Goal: Task Accomplishment & Management: Complete application form

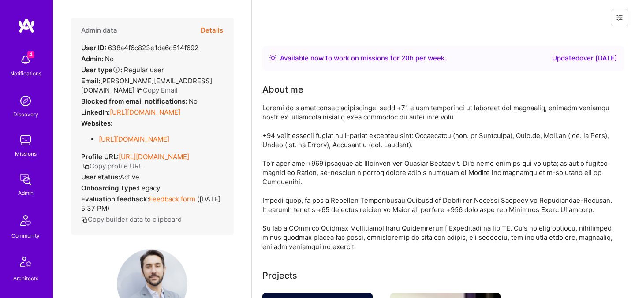
click at [37, 143] on link "Missions" at bounding box center [25, 144] width 55 height 27
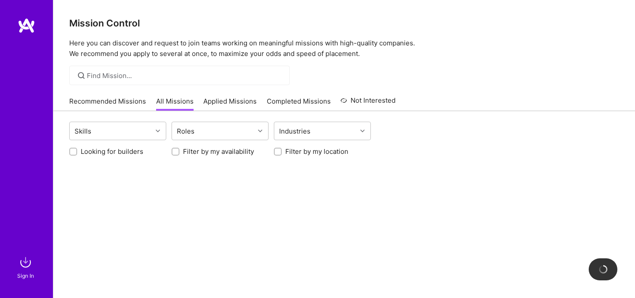
click at [22, 260] on img at bounding box center [26, 263] width 18 height 18
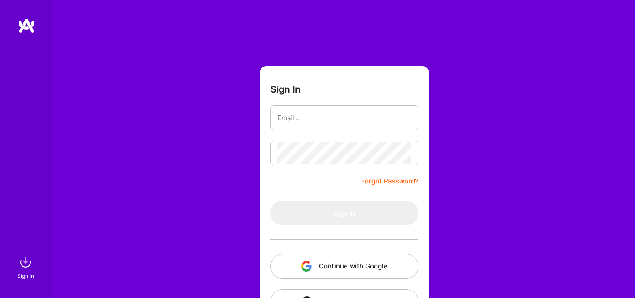
click at [322, 274] on button "Continue with Google" at bounding box center [344, 266] width 148 height 25
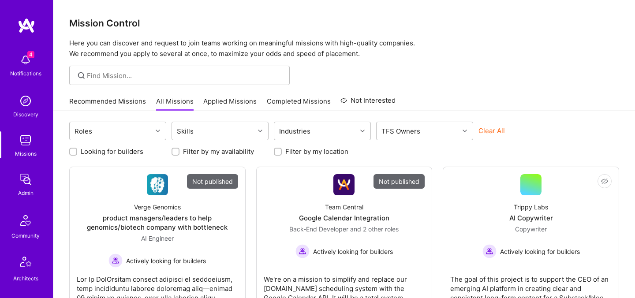
scroll to position [265, 0]
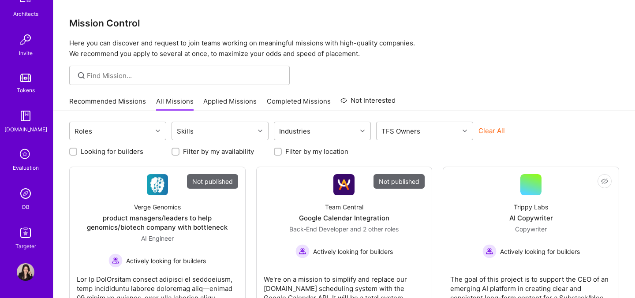
click at [26, 165] on div "Evaluation" at bounding box center [26, 167] width 26 height 9
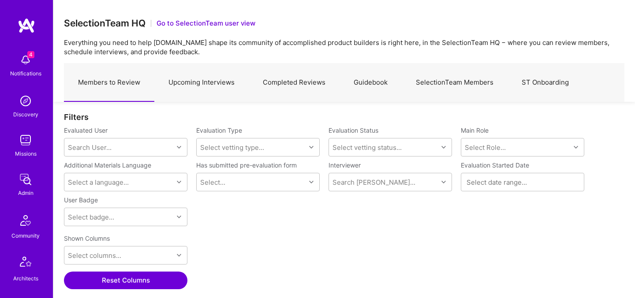
scroll to position [206, 561]
click at [194, 82] on link "Upcoming Interviews" at bounding box center [201, 83] width 94 height 38
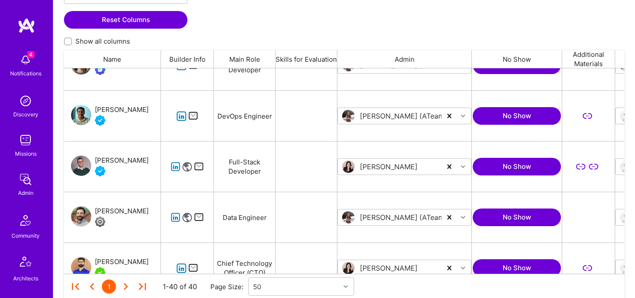
scroll to position [594, 0]
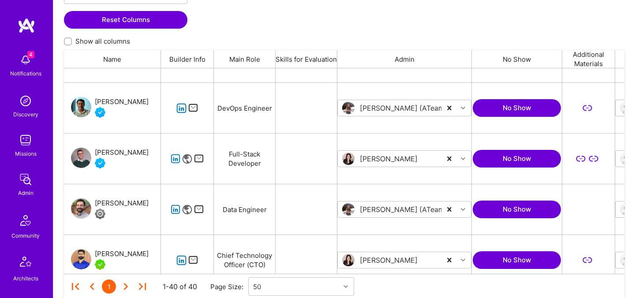
click at [115, 205] on div "Ben Hoffman" at bounding box center [122, 203] width 54 height 11
click at [112, 103] on div "Nagaraju Vutla" at bounding box center [122, 102] width 54 height 11
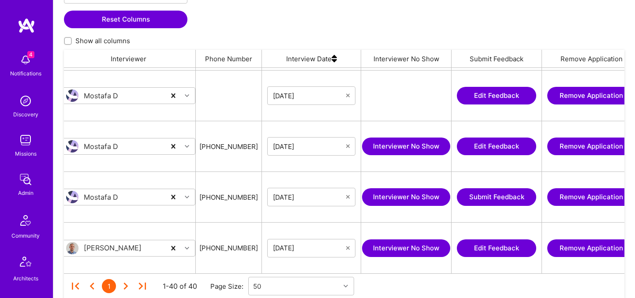
scroll to position [0, 558]
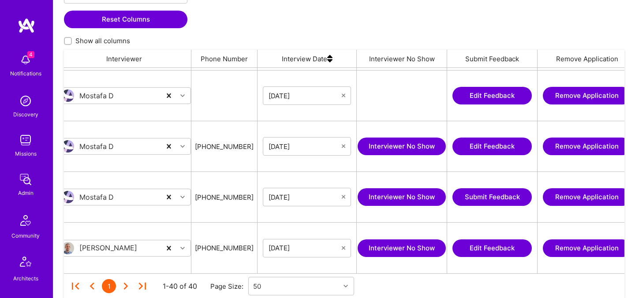
click at [327, 59] on img at bounding box center [329, 59] width 5 height 18
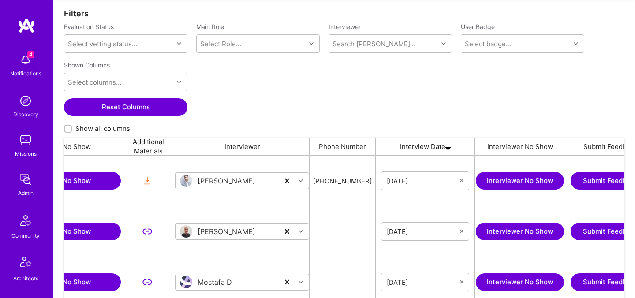
scroll to position [0, 456]
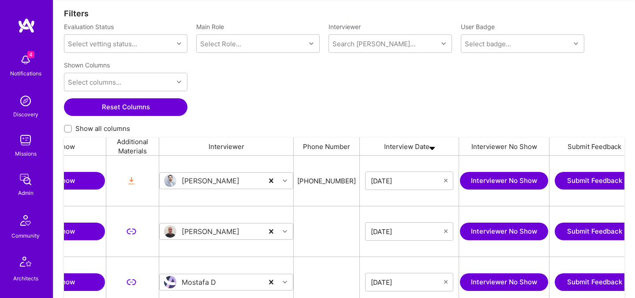
click at [433, 147] on img at bounding box center [432, 147] width 5 height 18
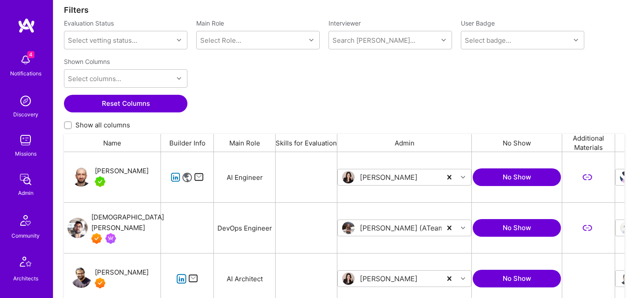
click at [108, 172] on div "Adrian Wolny" at bounding box center [122, 171] width 54 height 11
click at [110, 220] on div "Vedhavyas Singareddi" at bounding box center [127, 222] width 73 height 21
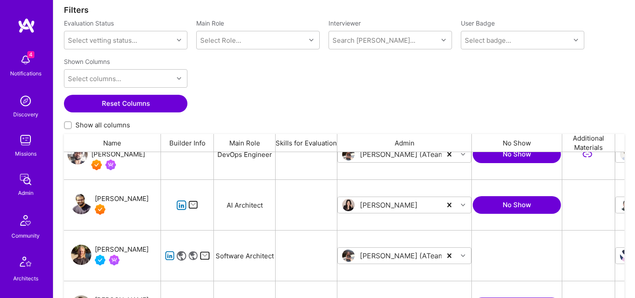
click at [121, 198] on div "Luve Singh" at bounding box center [122, 199] width 54 height 11
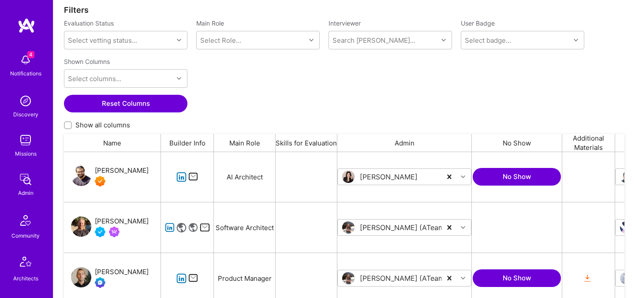
click at [121, 219] on div "Evan Carmi" at bounding box center [122, 221] width 54 height 11
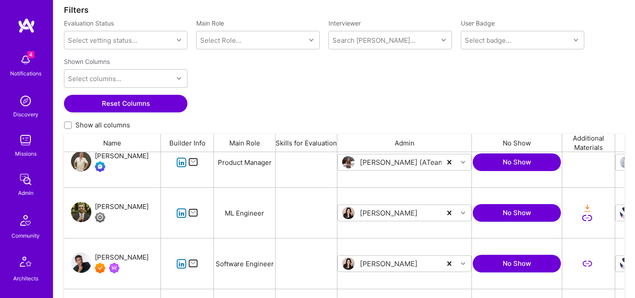
click at [108, 207] on div "Stefan Micic" at bounding box center [122, 207] width 54 height 11
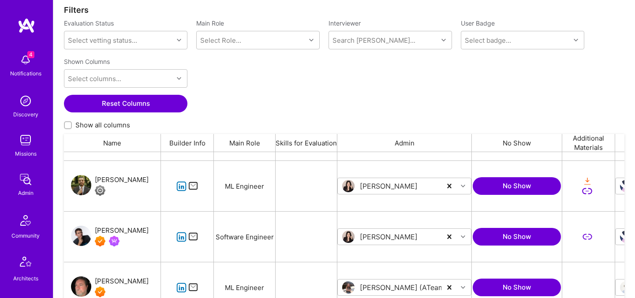
click at [121, 231] on div "Bartlomiej Loza" at bounding box center [122, 230] width 54 height 11
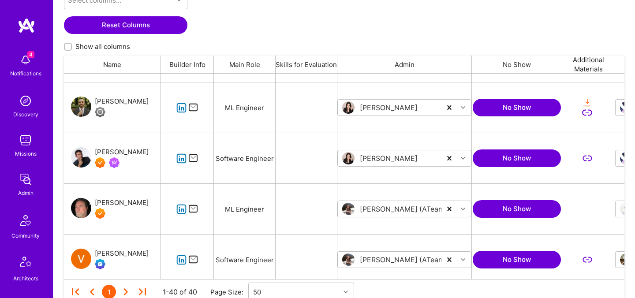
scroll to position [197, 0]
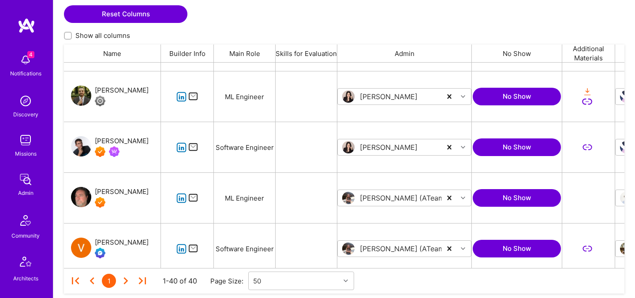
click at [133, 191] on div "Matthew Woods" at bounding box center [122, 192] width 54 height 11
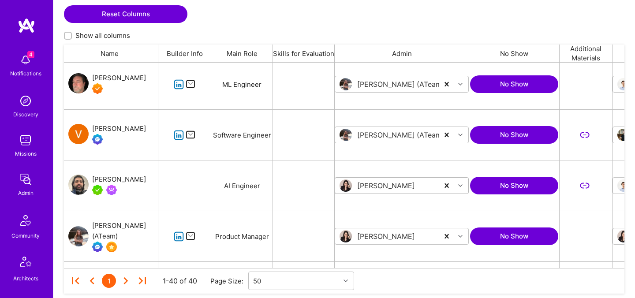
scroll to position [0, 0]
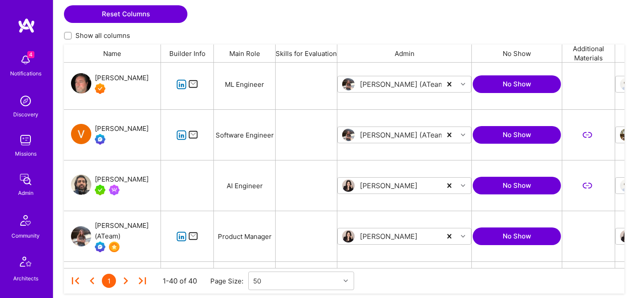
click at [131, 178] on div "Jimson James" at bounding box center [122, 179] width 54 height 11
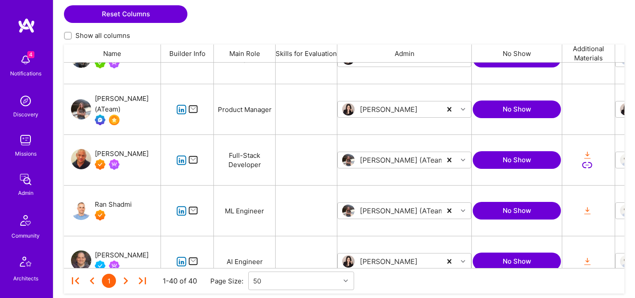
click at [120, 203] on div "Ran Shadmi" at bounding box center [113, 204] width 37 height 11
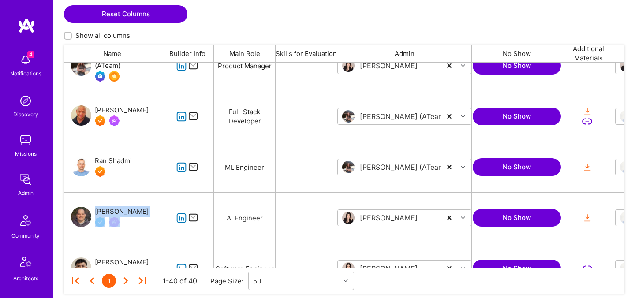
drag, startPoint x: 131, startPoint y: 211, endPoint x: 93, endPoint y: 211, distance: 37.0
click at [93, 211] on div "Pedro Diaz" at bounding box center [112, 218] width 97 height 50
click at [93, 211] on div "Pedro Diaz" at bounding box center [119, 216] width 57 height 21
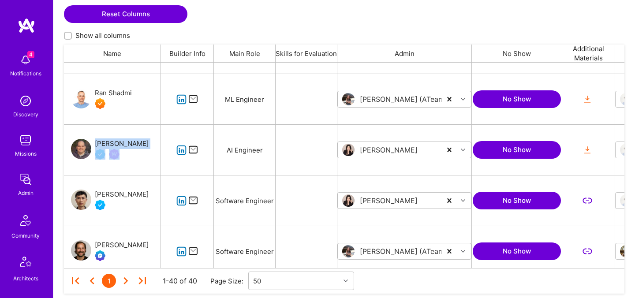
click at [106, 196] on div "[PERSON_NAME]" at bounding box center [122, 194] width 54 height 11
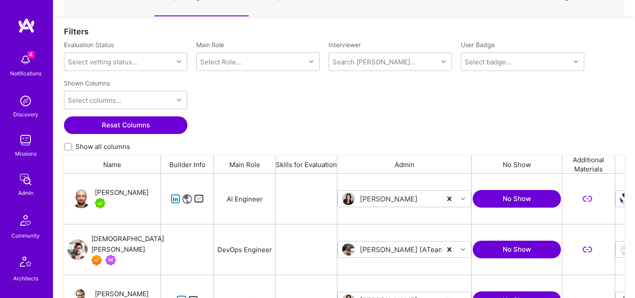
scroll to position [83, 0]
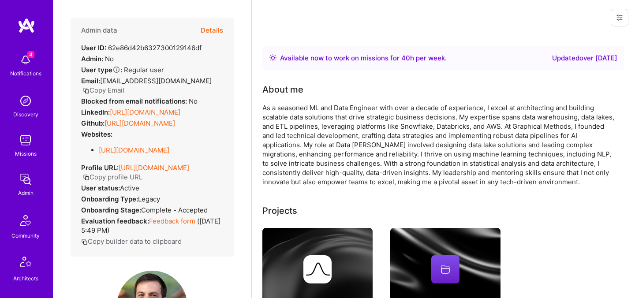
click at [219, 29] on button "Details" at bounding box center [212, 31] width 22 height 26
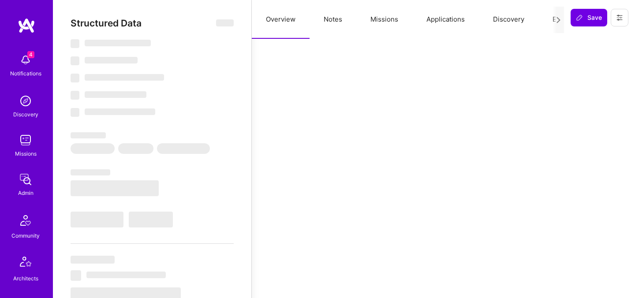
click at [548, 21] on button "Evaluation" at bounding box center [568, 19] width 60 height 39
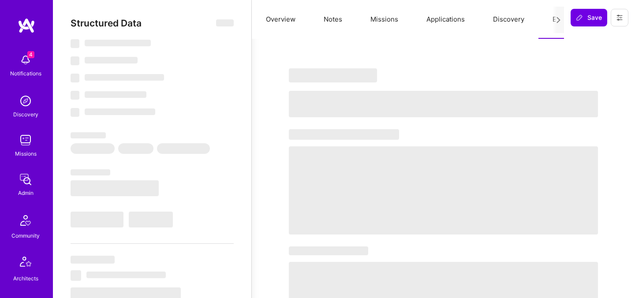
select select "Right Now"
select select "4"
select select "7"
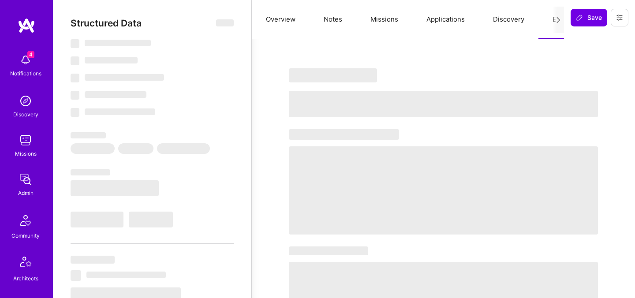
select select "US"
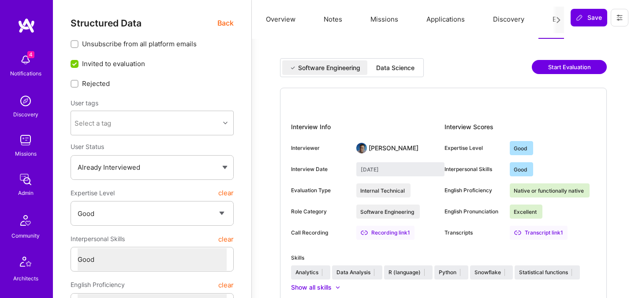
click at [385, 69] on div "Data Science" at bounding box center [395, 68] width 38 height 9
type input "September 10, 2025"
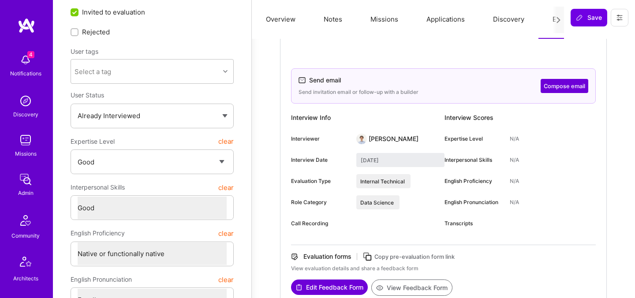
scroll to position [49, 0]
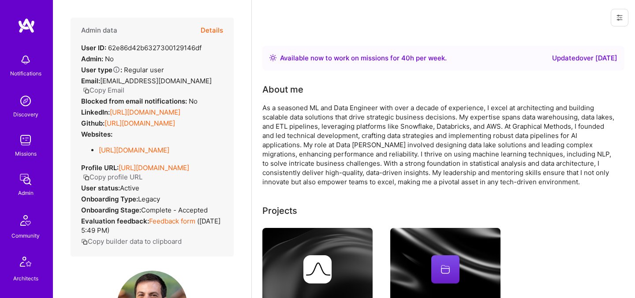
scroll to position [49, 0]
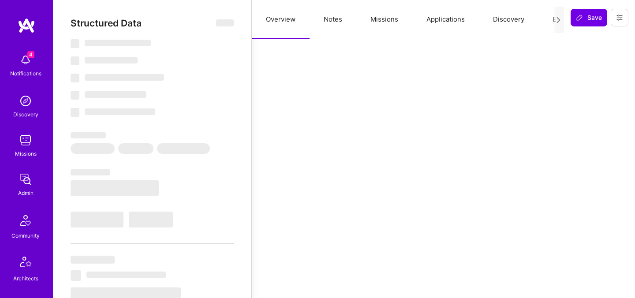
click at [552, 21] on button "Evaluation" at bounding box center [568, 19] width 60 height 39
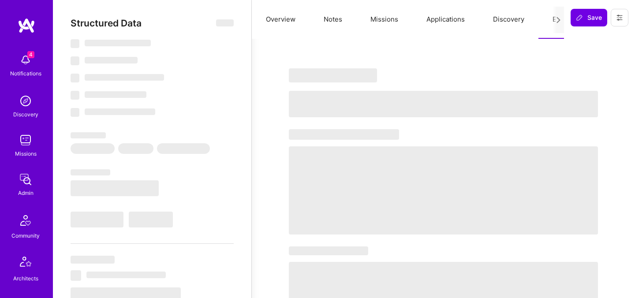
select select "Right Now"
select select "5"
select select "4"
select select "6"
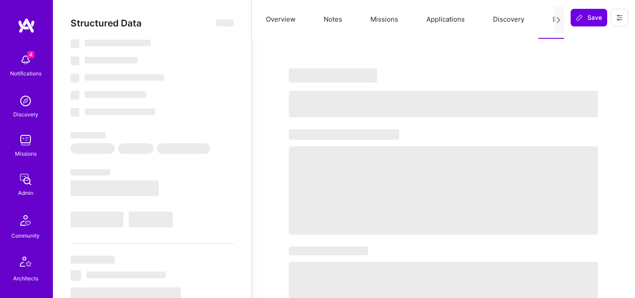
select select "US"
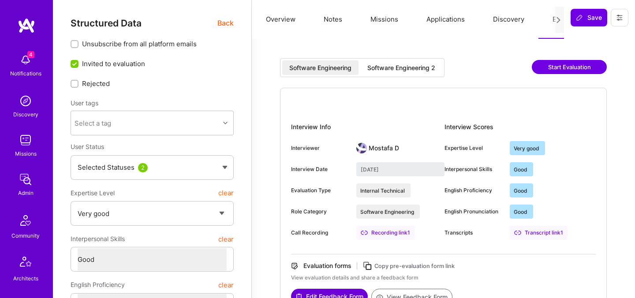
click at [388, 66] on div "Software Engineering 2" at bounding box center [401, 68] width 68 height 9
type input "September 8, 2025"
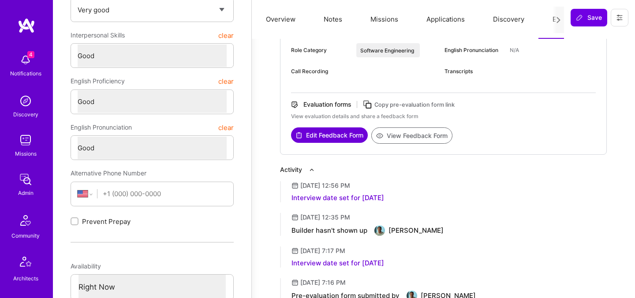
scroll to position [250, 0]
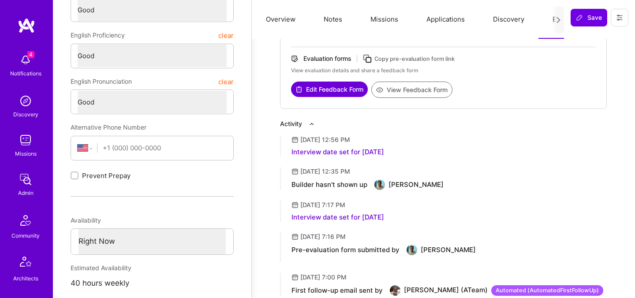
drag, startPoint x: 444, startPoint y: 186, endPoint x: 388, endPoint y: 187, distance: 56.0
click at [388, 187] on div "Builder hasn't shown up Nagaraju Vutla" at bounding box center [449, 184] width 315 height 11
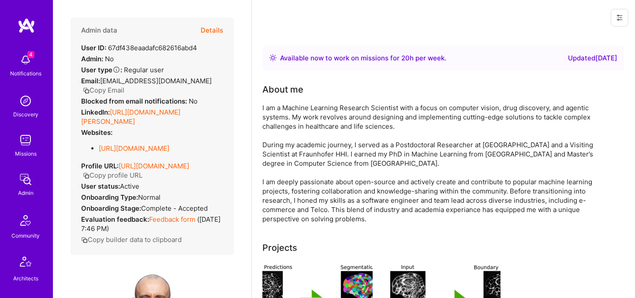
click at [215, 30] on button "Details" at bounding box center [212, 31] width 22 height 26
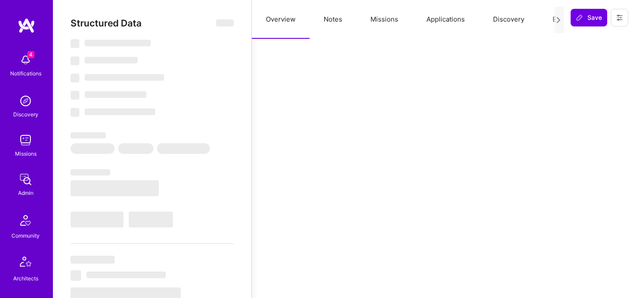
click at [549, 20] on button "Evaluation" at bounding box center [568, 19] width 60 height 39
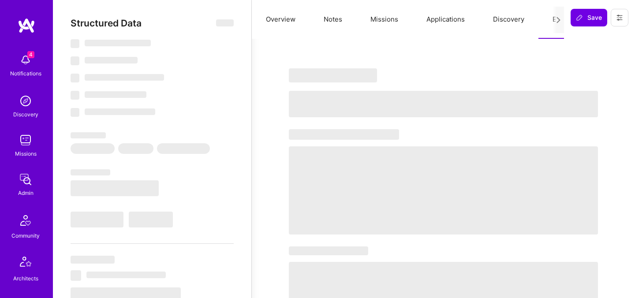
select select "Right Now"
select select "5"
select select "7"
select select "6"
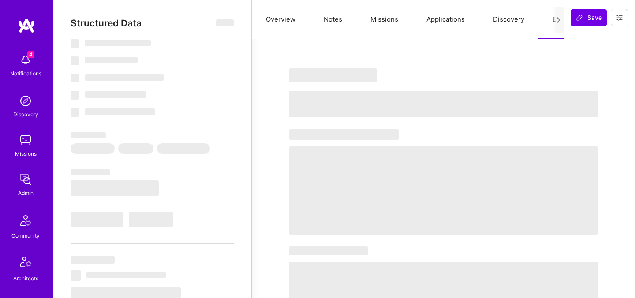
select select "DE"
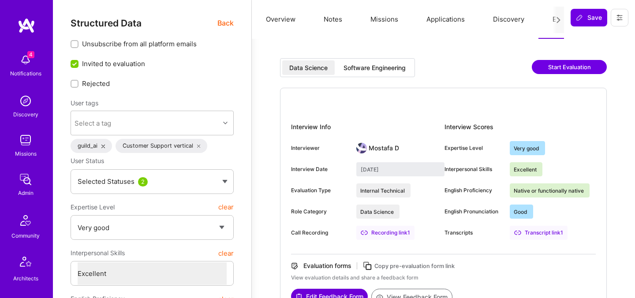
click at [399, 68] on div "Software Engineering" at bounding box center [375, 68] width 62 height 9
type input "August 29, 2025"
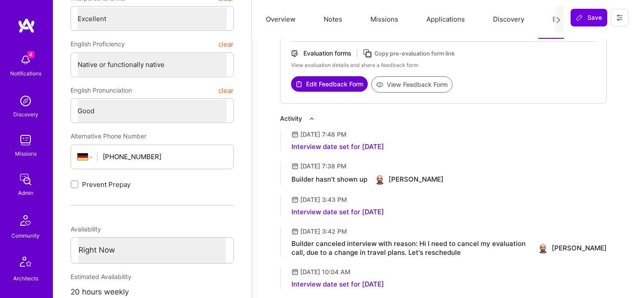
scroll to position [256, 0]
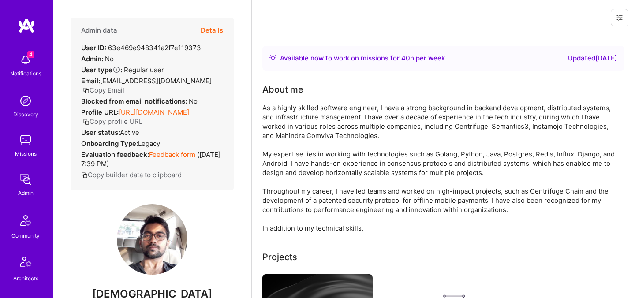
click at [212, 30] on button "Details" at bounding box center [212, 31] width 22 height 26
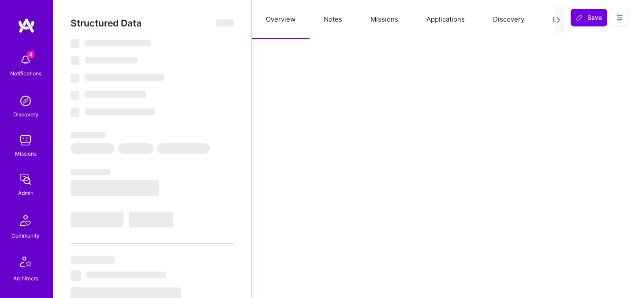
select select "Right Now"
select select "7"
select select "4"
select select "7"
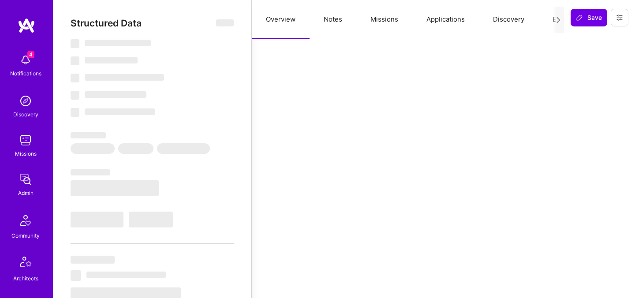
select select "DE"
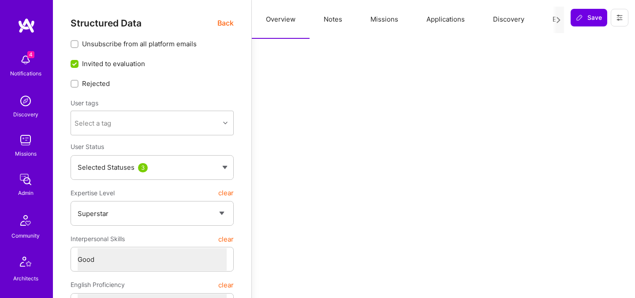
click at [552, 19] on button "Evaluation" at bounding box center [568, 19] width 60 height 39
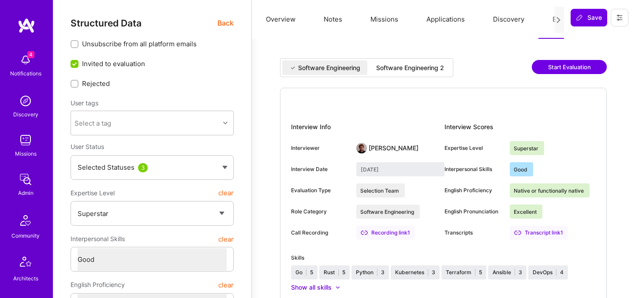
click at [423, 58] on div "Software Engineering Software Engineering 2 Start Evaluation Interview Info Int…" at bounding box center [443, 288] width 362 height 479
click at [420, 69] on div "Software Engineering 2" at bounding box center [410, 68] width 68 height 9
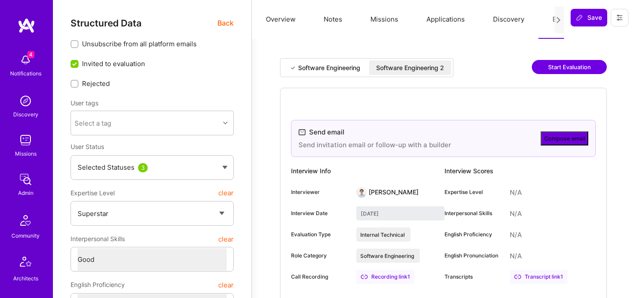
type input "[DATE]"
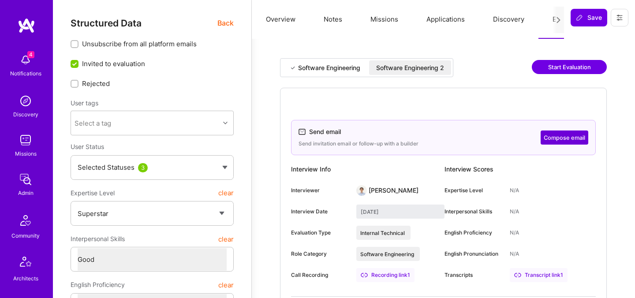
click at [221, 20] on span "Back" at bounding box center [225, 23] width 16 height 11
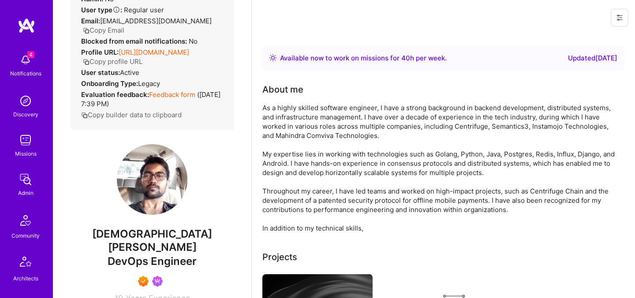
scroll to position [81, 0]
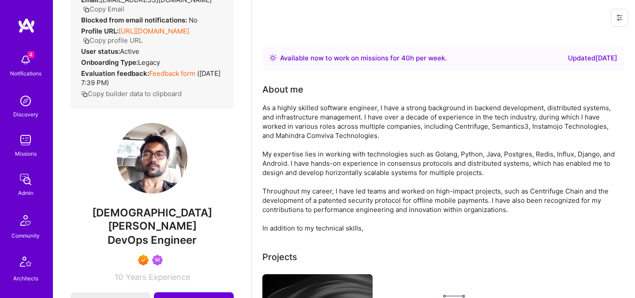
click at [144, 210] on span "Vedhavyas Singareddi" at bounding box center [152, 219] width 163 height 26
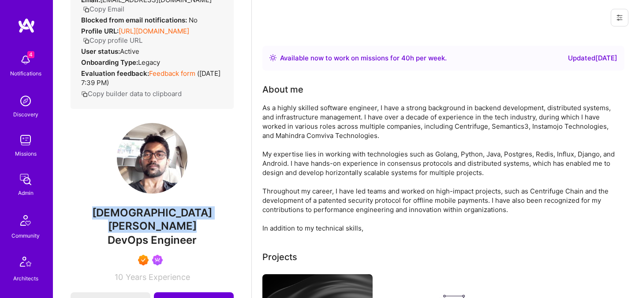
click at [144, 210] on span "Vedhavyas Singareddi" at bounding box center [152, 219] width 163 height 26
copy span "Vedhavyas Singareddi"
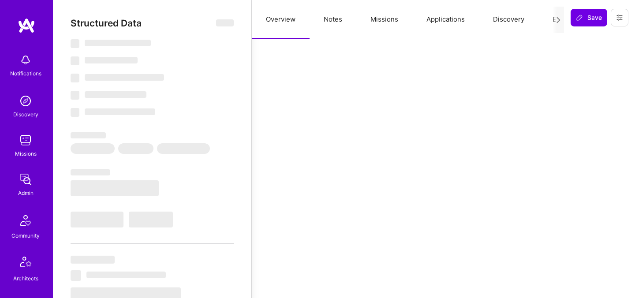
click at [550, 18] on button "Evaluation" at bounding box center [568, 19] width 60 height 39
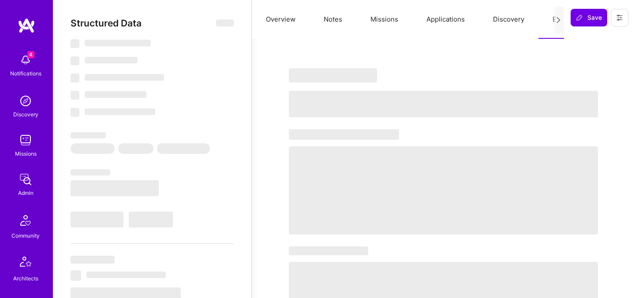
select select "Right Now"
select select "7"
select select "6"
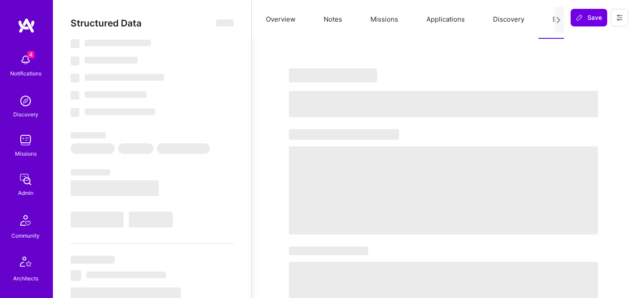
select select "IN"
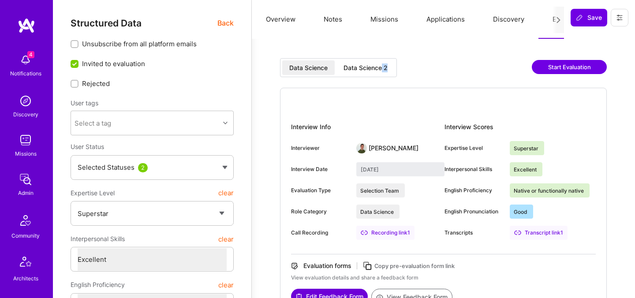
click at [383, 72] on div "Data Science 2" at bounding box center [365, 67] width 58 height 15
type input "[DATE]"
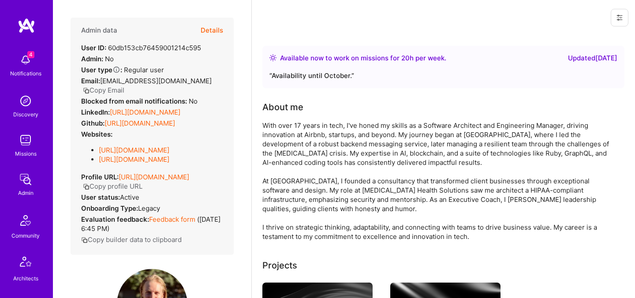
click at [210, 32] on button "Details" at bounding box center [212, 31] width 22 height 26
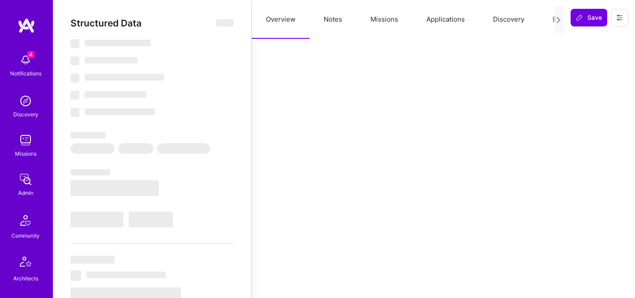
select select "Right Now"
select select "5"
select select "4"
select select "6"
select select "7"
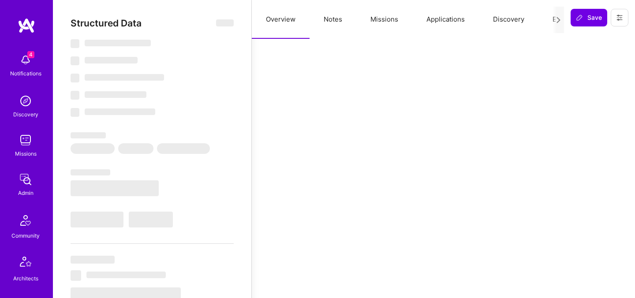
select select "US"
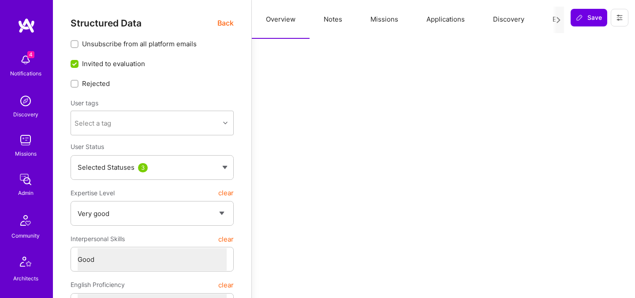
click at [548, 22] on button "Evaluation" at bounding box center [568, 19] width 60 height 39
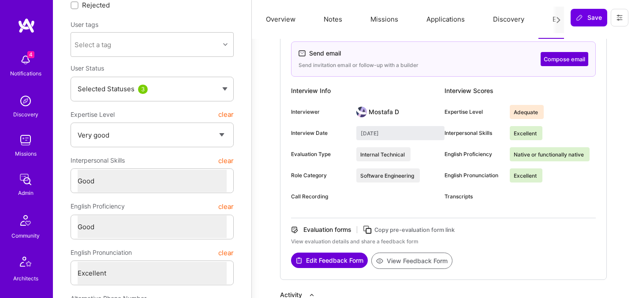
scroll to position [82, 0]
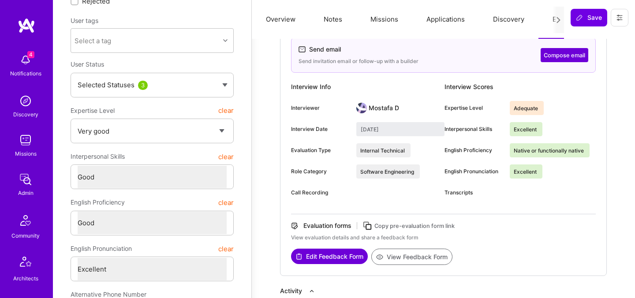
click at [396, 257] on button "View Feedback Form" at bounding box center [411, 257] width 81 height 16
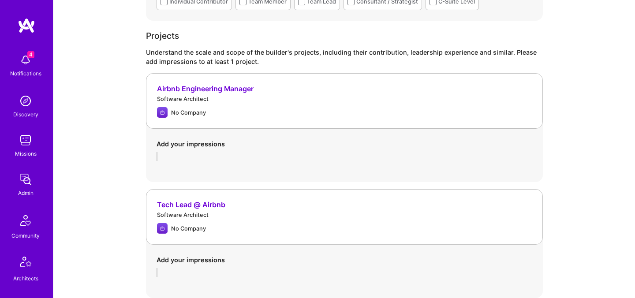
scroll to position [582, 0]
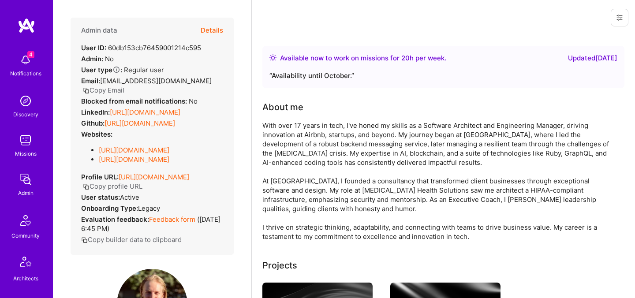
scroll to position [82, 0]
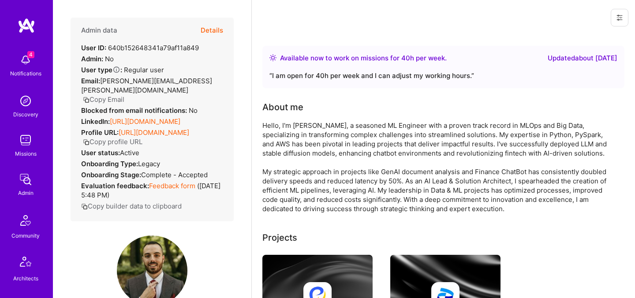
click at [209, 30] on button "Details" at bounding box center [212, 31] width 22 height 26
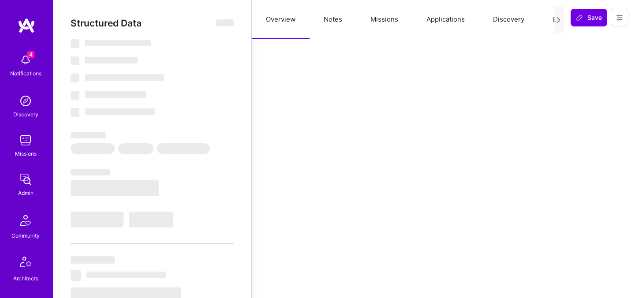
select select "Right Now"
select select "4"
select select "6"
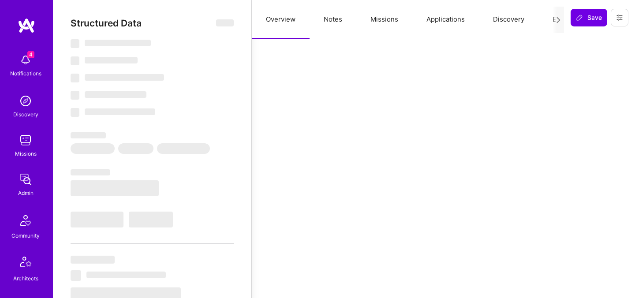
select select "RS"
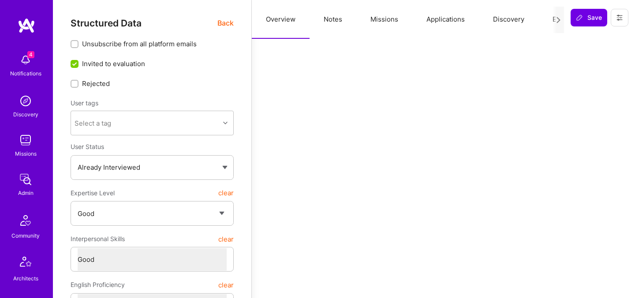
click at [221, 23] on span "Back" at bounding box center [225, 23] width 16 height 11
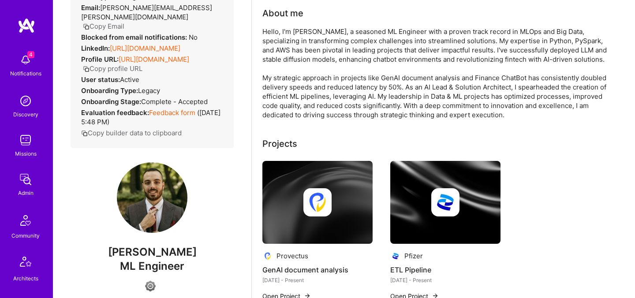
scroll to position [128, 0]
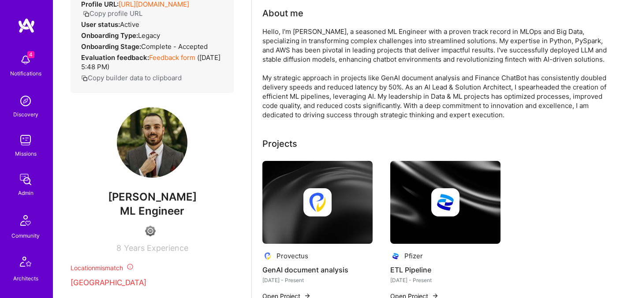
click at [146, 201] on span "[PERSON_NAME]" at bounding box center [152, 197] width 163 height 13
copy span "[PERSON_NAME]"
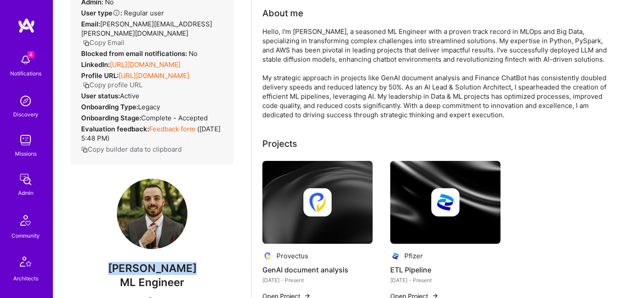
scroll to position [0, 0]
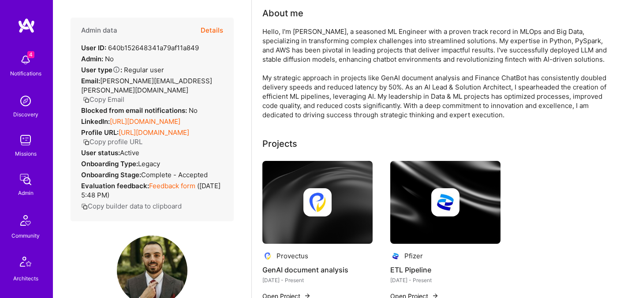
click at [218, 30] on button "Details" at bounding box center [212, 31] width 22 height 26
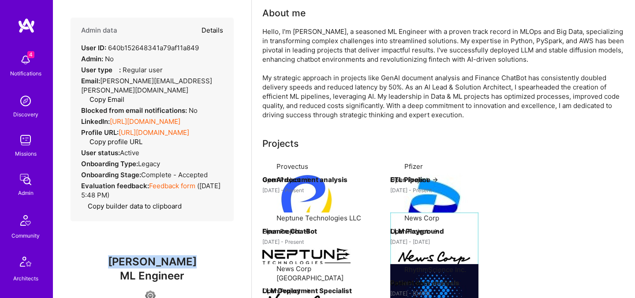
type textarea "x"
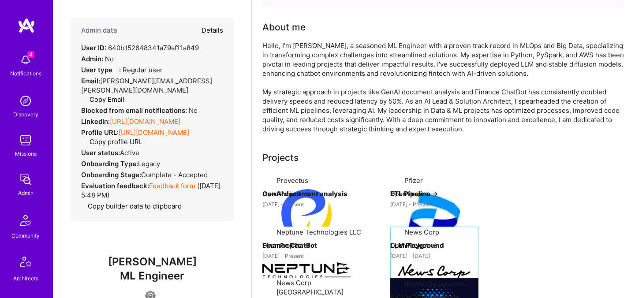
select select "4"
select select "6"
select select "RS"
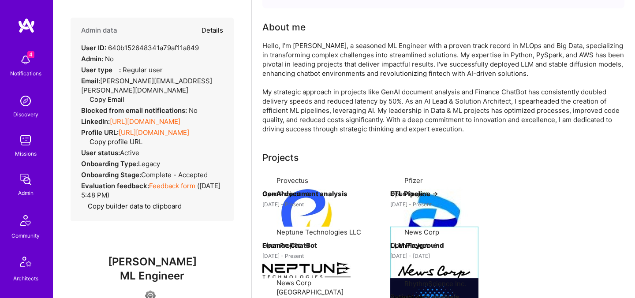
select select "Right Now"
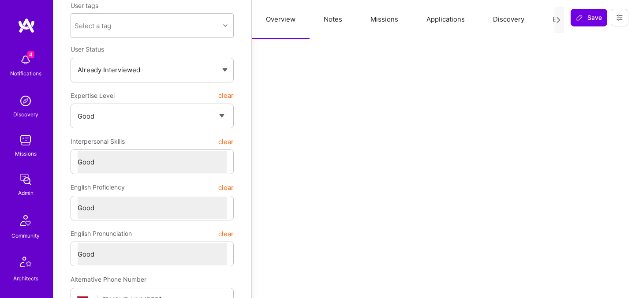
click at [547, 20] on button "Evaluation" at bounding box center [568, 19] width 60 height 39
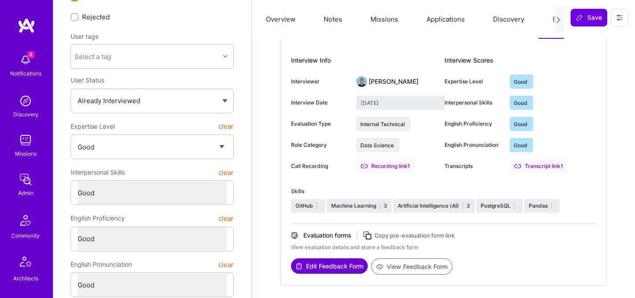
scroll to position [0, 0]
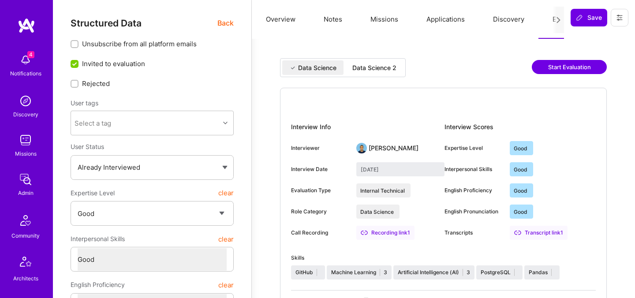
click at [368, 76] on div "Data Science Data Science 2" at bounding box center [343, 67] width 126 height 19
click at [370, 64] on div "Data Science 2" at bounding box center [374, 68] width 44 height 9
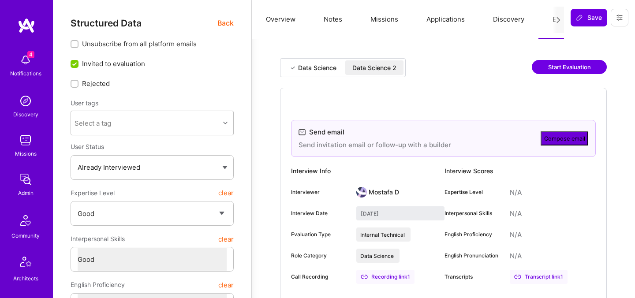
type input "September 5, 2025"
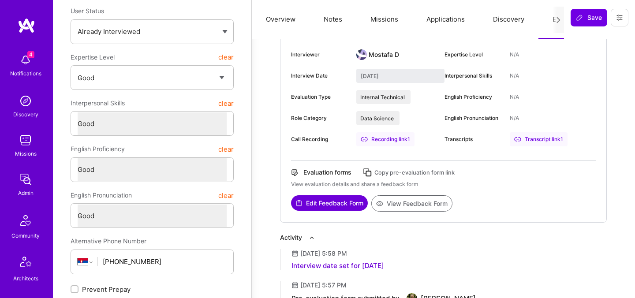
scroll to position [157, 0]
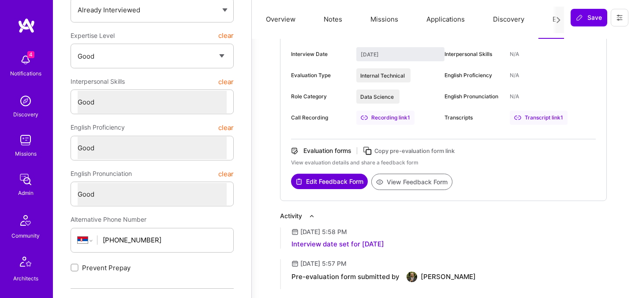
click at [396, 184] on button "View Feedback Form" at bounding box center [411, 182] width 81 height 16
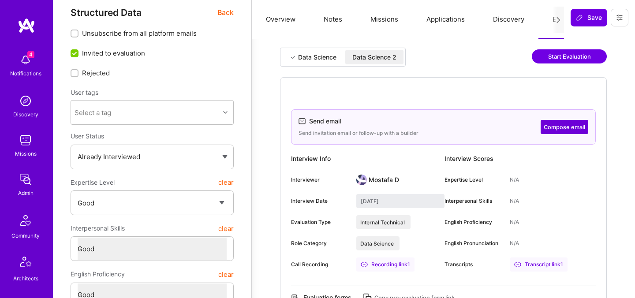
scroll to position [0, 0]
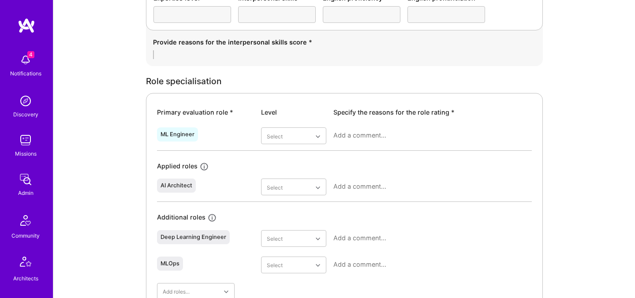
scroll to position [322, 0]
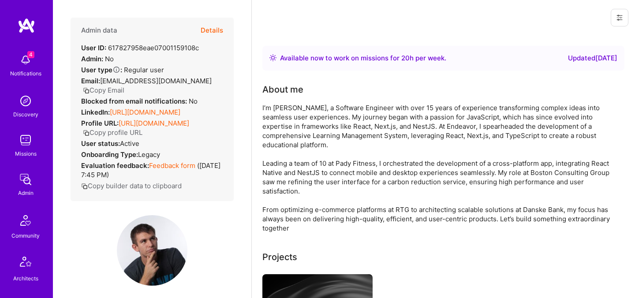
click at [217, 22] on button "Details" at bounding box center [212, 31] width 22 height 26
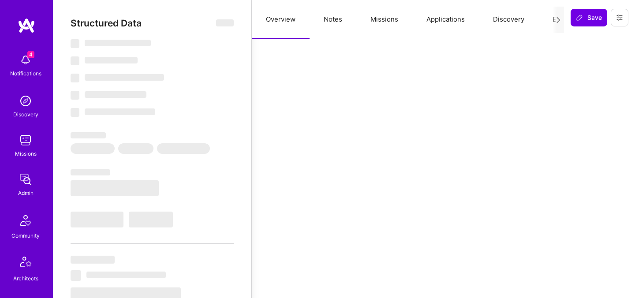
click at [553, 21] on div at bounding box center [558, 20] width 11 height 26
click at [550, 19] on button "Evaluation" at bounding box center [568, 19] width 60 height 39
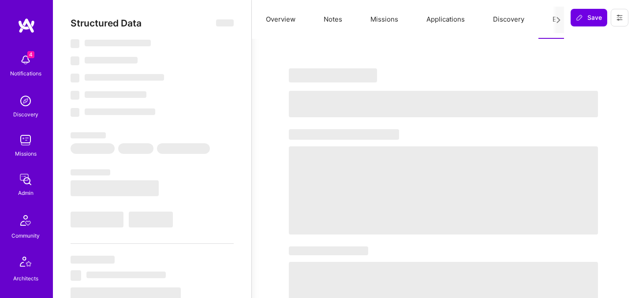
select select "Right Now"
select select "7"
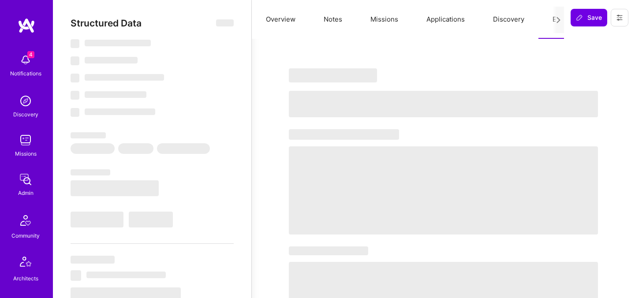
select select "PL"
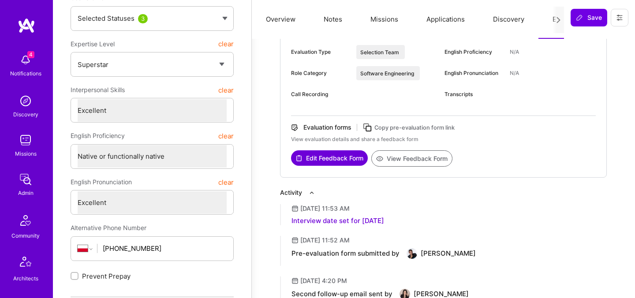
scroll to position [18, 0]
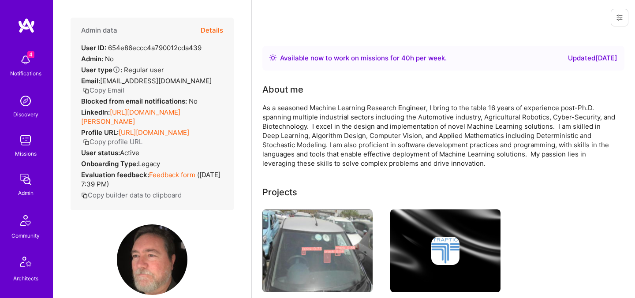
click at [209, 31] on button "Details" at bounding box center [212, 31] width 22 height 26
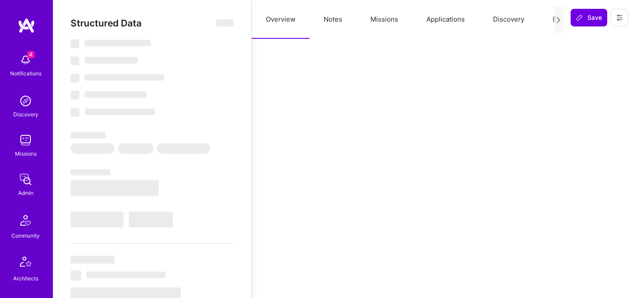
click at [551, 21] on button "Evaluation" at bounding box center [568, 19] width 60 height 39
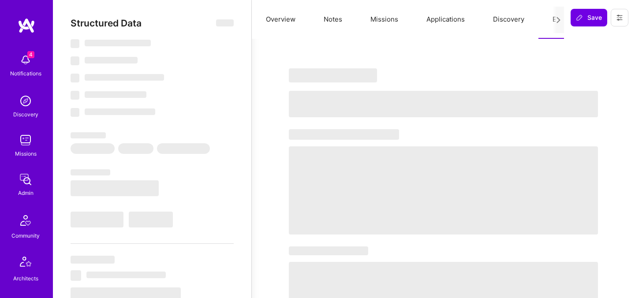
select select "Right Now"
select select "7"
select select "4"
select select "7"
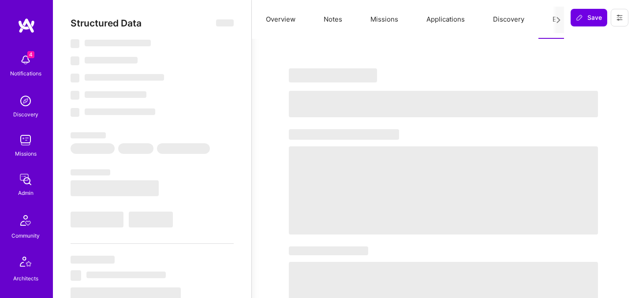
select select "US"
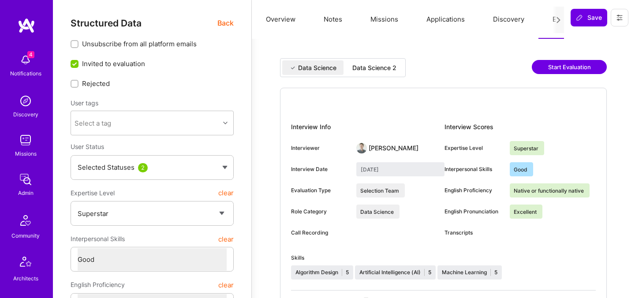
click at [395, 64] on div "Data Science 2" at bounding box center [374, 68] width 44 height 9
type input "[DATE]"
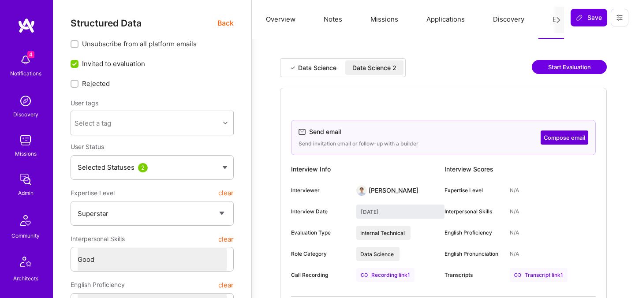
click at [224, 26] on span "Back" at bounding box center [225, 23] width 16 height 11
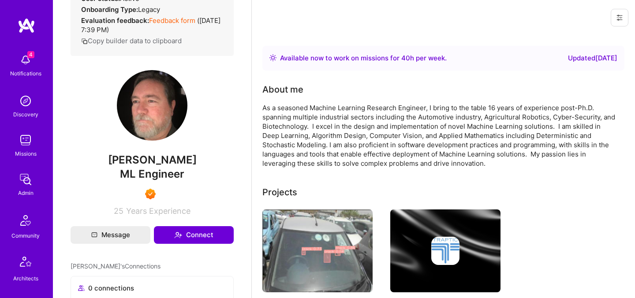
scroll to position [172, 0]
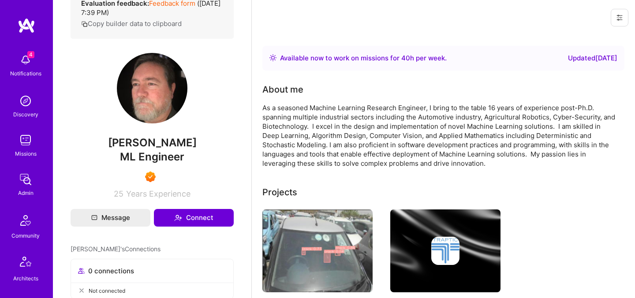
click at [156, 150] on span "[PERSON_NAME]" at bounding box center [152, 142] width 163 height 13
copy span "[PERSON_NAME]"
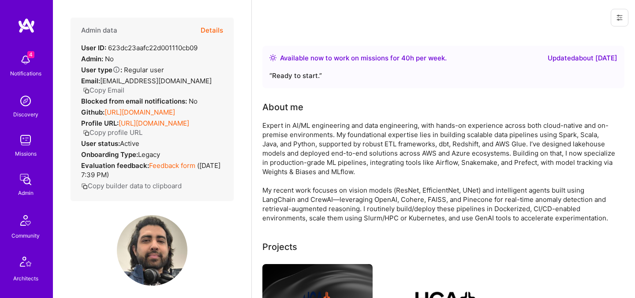
click at [212, 35] on button "Details" at bounding box center [212, 31] width 22 height 26
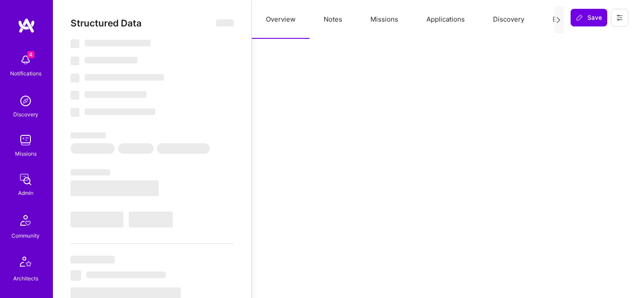
click at [549, 21] on button "Evaluation" at bounding box center [568, 19] width 60 height 39
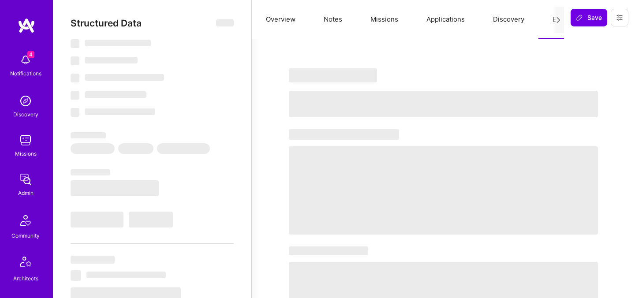
select select "Right Now"
select select "5"
select select "7"
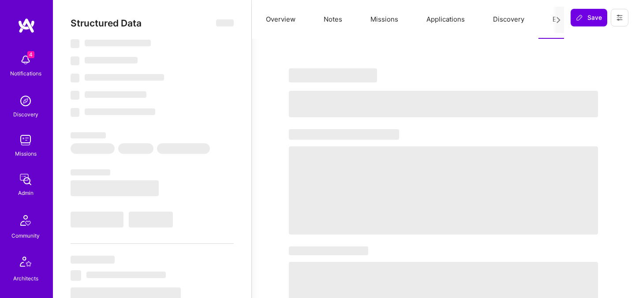
select select "CA"
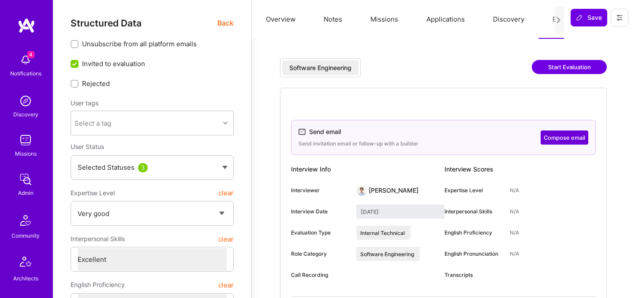
click at [226, 24] on span "Back" at bounding box center [225, 23] width 16 height 11
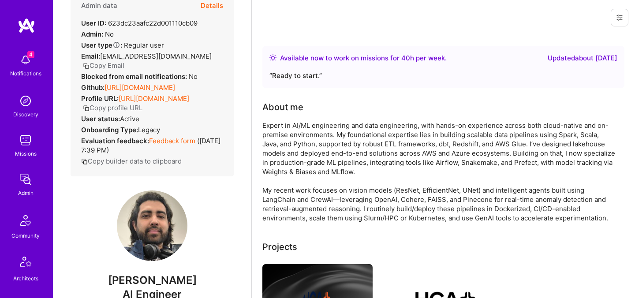
scroll to position [63, 0]
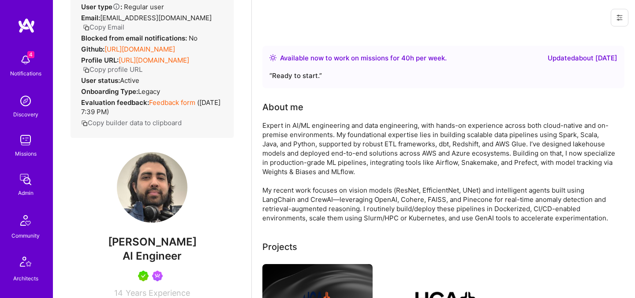
click at [152, 247] on span "Jimson James" at bounding box center [152, 242] width 163 height 13
copy span "Jimson James"
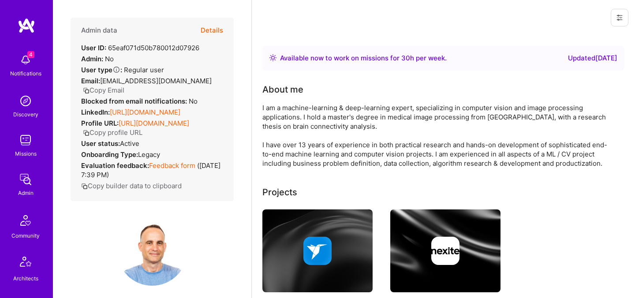
click at [205, 29] on button "Details" at bounding box center [212, 31] width 22 height 26
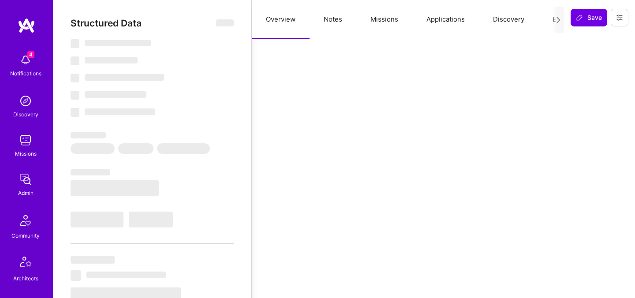
select select "Right Now"
select select "7"
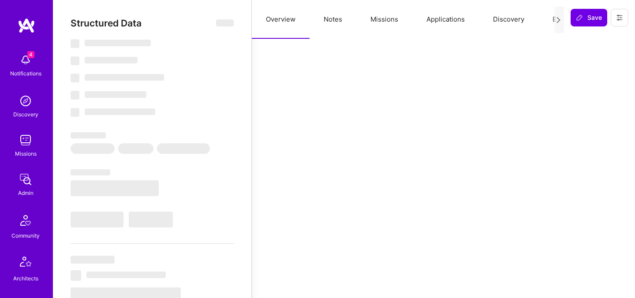
select select "IL"
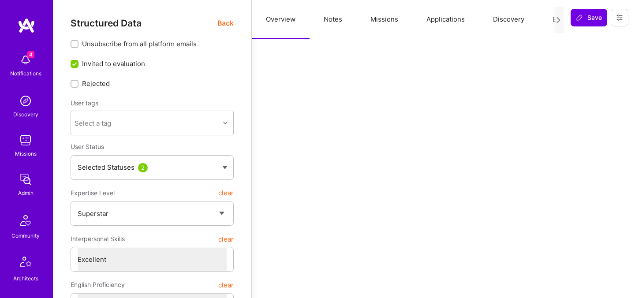
click at [546, 20] on button "Evaluation" at bounding box center [568, 19] width 60 height 39
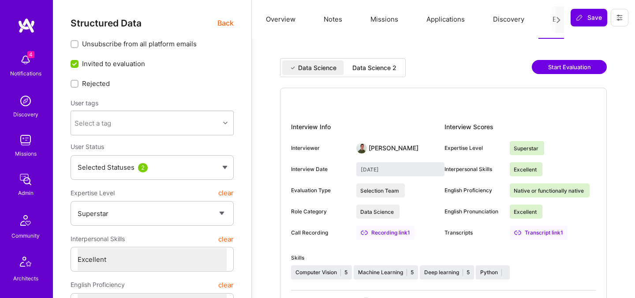
click at [373, 68] on div "Data Science 2" at bounding box center [374, 68] width 44 height 9
type input "September 4, 2025"
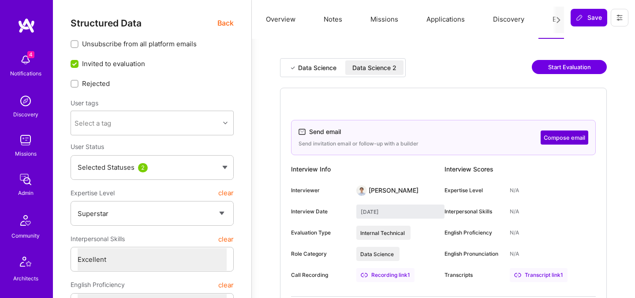
click at [223, 26] on span "Back" at bounding box center [225, 23] width 16 height 11
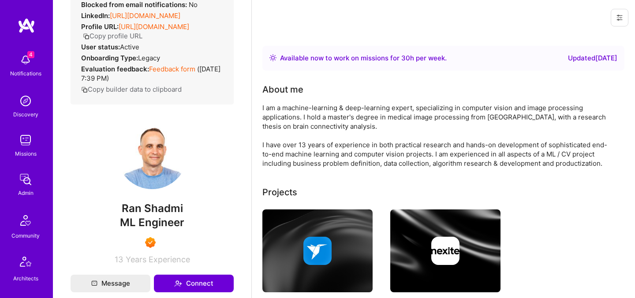
scroll to position [105, 0]
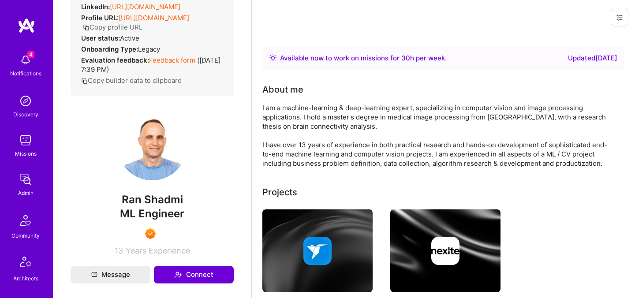
click at [161, 199] on span "Ran Shadmi" at bounding box center [152, 199] width 163 height 13
copy span "Ran Shadmi"
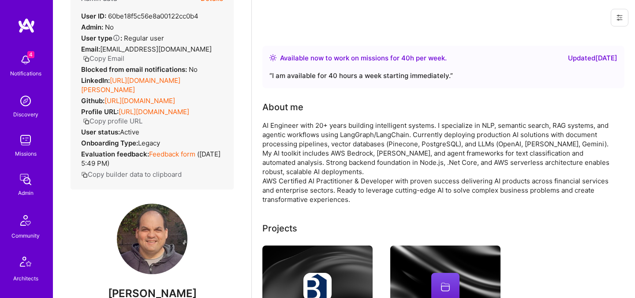
scroll to position [70, 0]
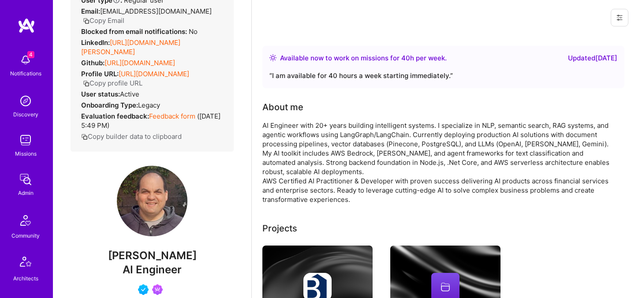
click at [157, 257] on span "Pedro Diaz" at bounding box center [152, 255] width 163 height 13
copy span "Pedro Diaz"
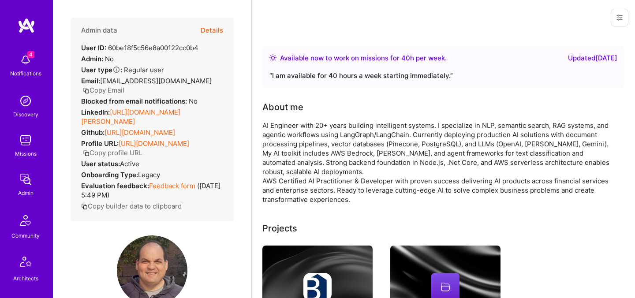
click at [217, 25] on button "Details" at bounding box center [212, 31] width 22 height 26
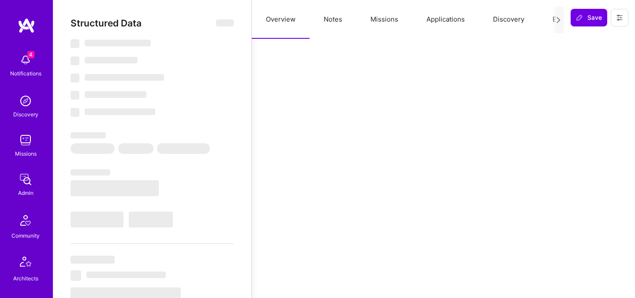
click at [547, 20] on button "Evaluation" at bounding box center [568, 19] width 60 height 39
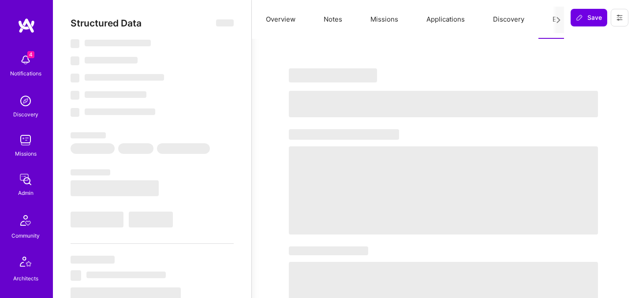
select select "Right Now"
select select "4"
select select "7"
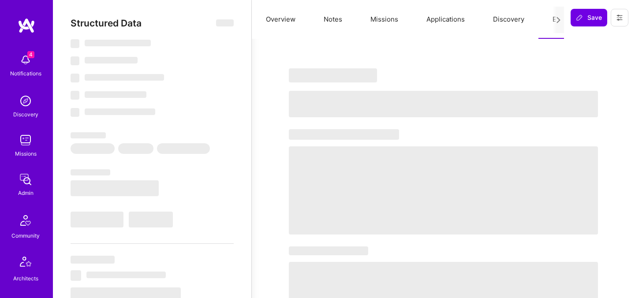
select select "US"
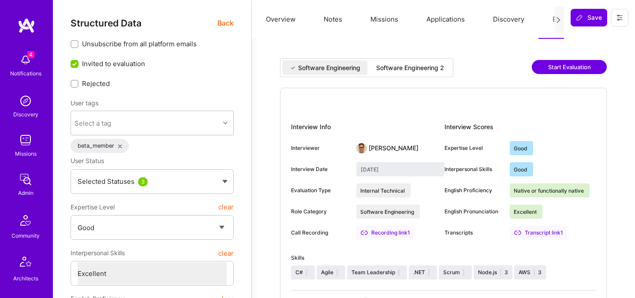
click at [420, 69] on div "Software Engineering 2" at bounding box center [410, 68] width 68 height 9
type input "September 5, 2025"
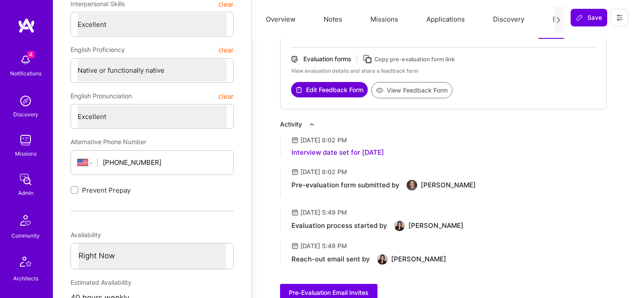
scroll to position [262, 0]
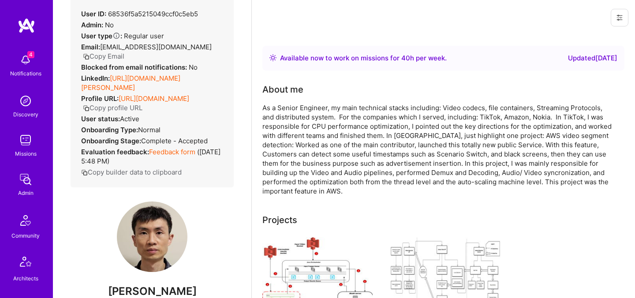
scroll to position [101, 0]
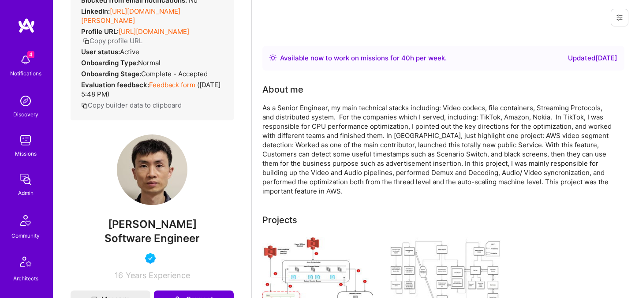
click at [146, 224] on span "[PERSON_NAME]" at bounding box center [152, 224] width 163 height 13
copy span "[PERSON_NAME]"
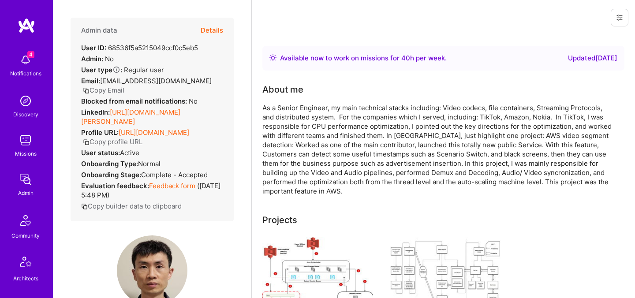
click at [214, 30] on button "Details" at bounding box center [212, 31] width 22 height 26
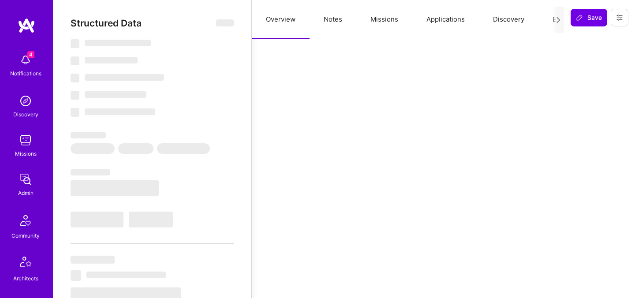
select select "Right Now"
select select "5"
select select "4"
select select "6"
select select "2"
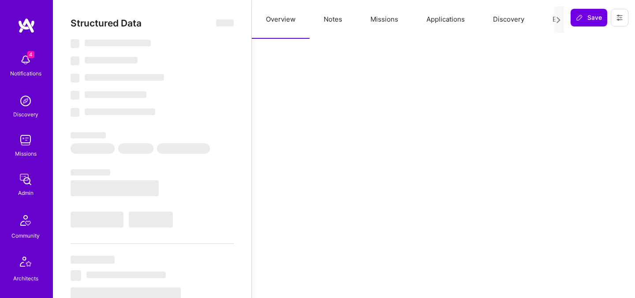
select select "US"
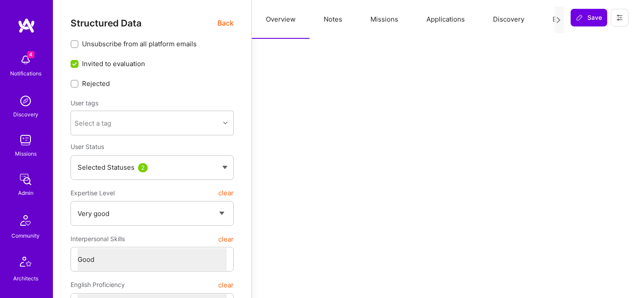
click at [550, 21] on button "Evaluation" at bounding box center [568, 19] width 60 height 39
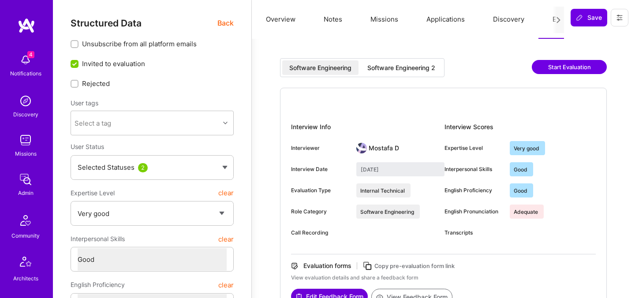
click at [430, 67] on div "Software Engineering 2" at bounding box center [401, 68] width 68 height 9
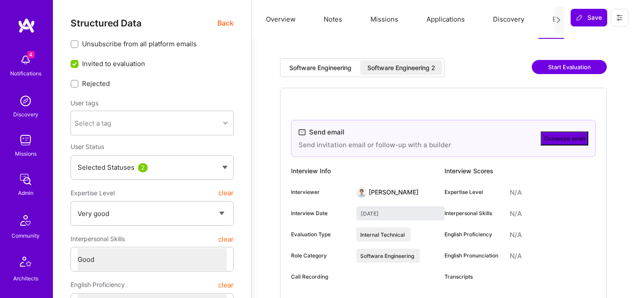
type input "[DATE]"
